Goal: Information Seeking & Learning: Check status

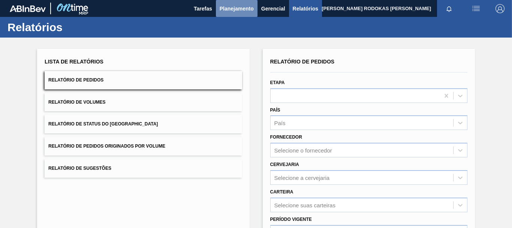
click at [243, 9] on span "Planejamento" at bounding box center [237, 8] width 34 height 9
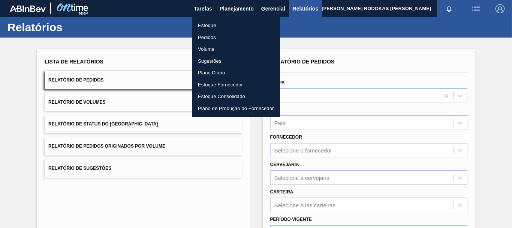
click at [241, 22] on li "Estoque" at bounding box center [236, 25] width 88 height 12
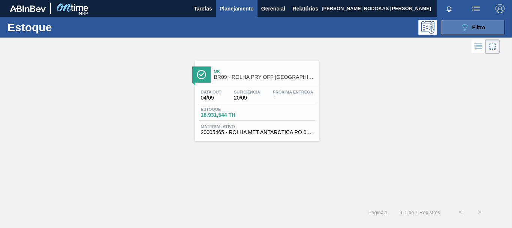
click at [453, 30] on button "089F7B8B-B2A5-4AFE-B5C0-19BA573D28AC Filtro" at bounding box center [473, 27] width 64 height 15
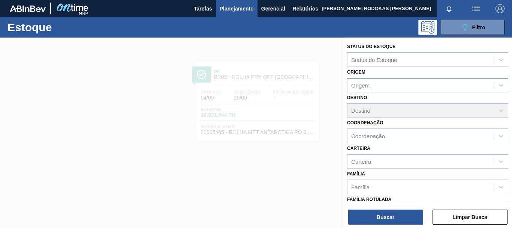
scroll to position [142, 0]
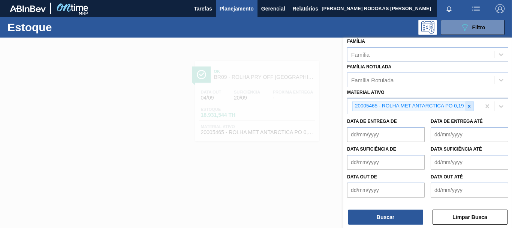
click at [467, 103] on icon at bounding box center [469, 105] width 5 height 5
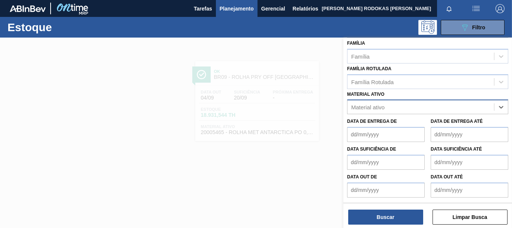
paste ativo "30034180"
type ativo "30034180"
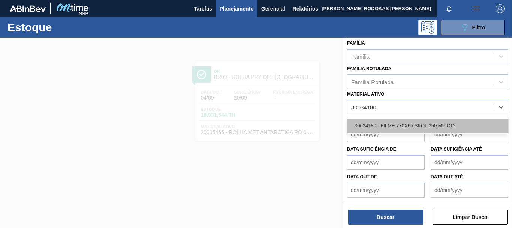
click at [427, 123] on div "30034180 - FILME 770X65 SKOL 350 MP C12" at bounding box center [427, 125] width 161 height 14
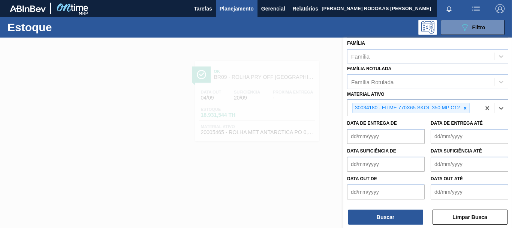
scroll to position [132, 0]
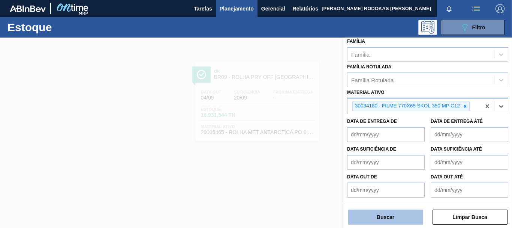
click at [409, 214] on button "Buscar" at bounding box center [385, 216] width 75 height 15
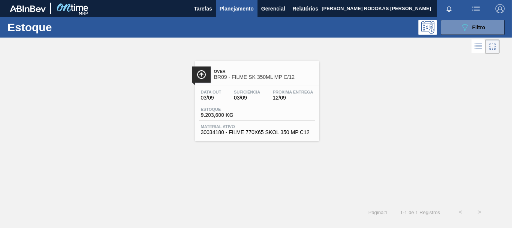
click at [275, 116] on div "Estoque 9.203,600 KG" at bounding box center [257, 113] width 116 height 13
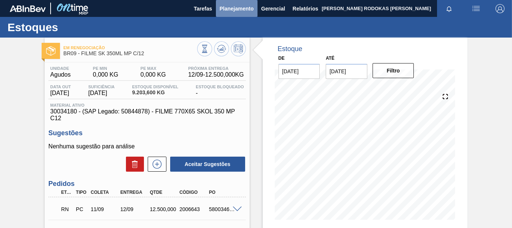
click at [241, 7] on span "Planejamento" at bounding box center [237, 8] width 34 height 9
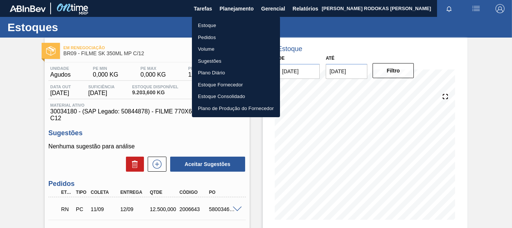
click at [254, 122] on div at bounding box center [256, 114] width 512 height 228
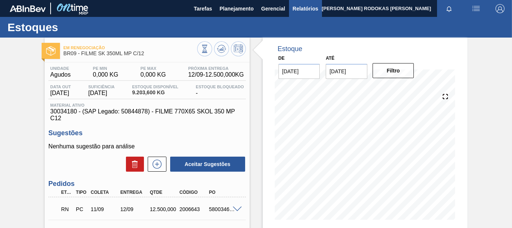
click at [303, 10] on span "Relatórios" at bounding box center [305, 8] width 25 height 9
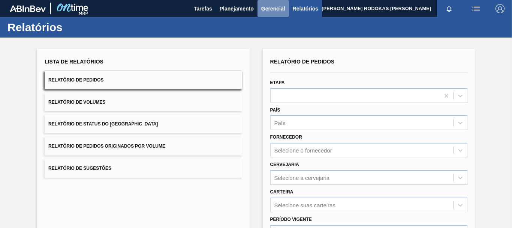
click at [270, 1] on button "Gerencial" at bounding box center [273, 8] width 31 height 17
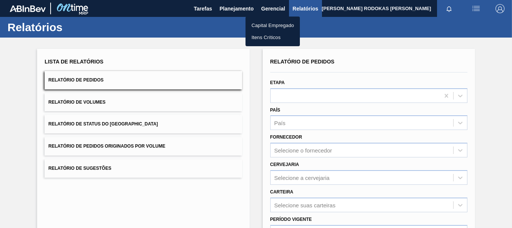
click at [243, 14] on div at bounding box center [256, 114] width 512 height 228
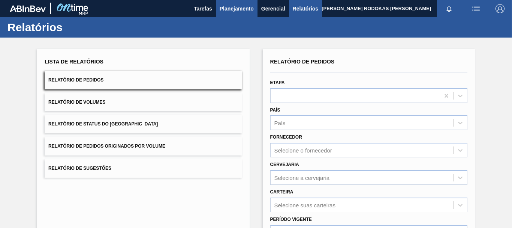
click at [237, 10] on span "Planejamento" at bounding box center [237, 8] width 34 height 9
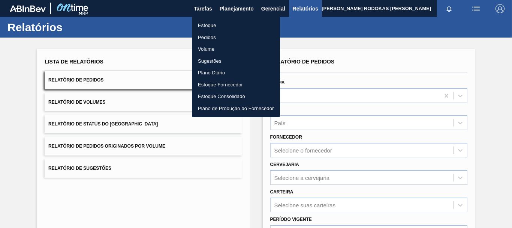
click at [207, 25] on li "Estoque" at bounding box center [236, 25] width 88 height 12
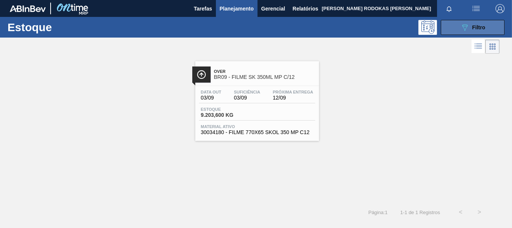
click at [487, 27] on button "089F7B8B-B2A5-4AFE-B5C0-19BA573D28AC Filtro" at bounding box center [473, 27] width 64 height 15
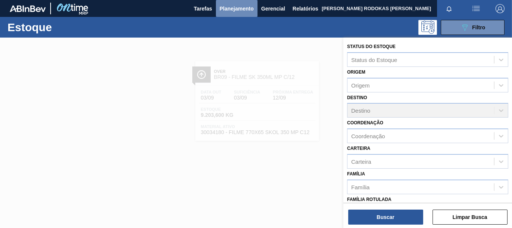
click at [242, 4] on span "Planejamento" at bounding box center [237, 8] width 34 height 9
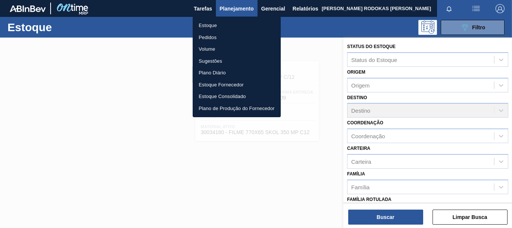
click at [282, 11] on div at bounding box center [256, 114] width 512 height 228
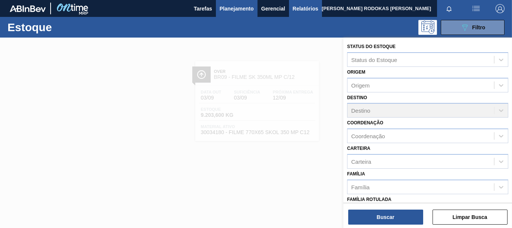
click at [297, 11] on span "Relatórios" at bounding box center [305, 8] width 25 height 9
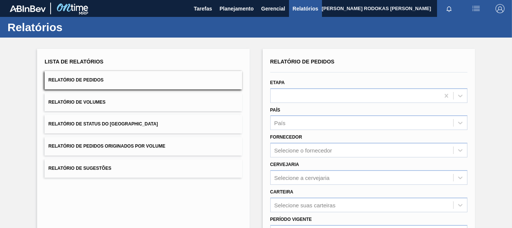
click at [126, 126] on span "Relatório de Status do [GEOGRAPHIC_DATA]" at bounding box center [102, 123] width 109 height 5
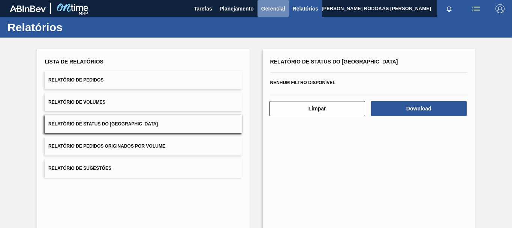
click at [272, 8] on span "Gerencial" at bounding box center [273, 8] width 24 height 9
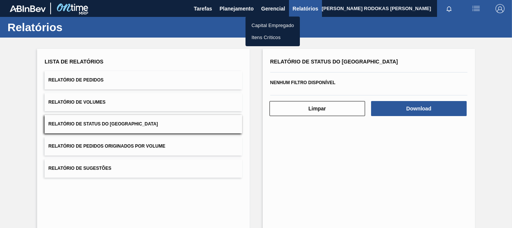
click at [241, 9] on div at bounding box center [256, 114] width 512 height 228
